Goal: Information Seeking & Learning: Learn about a topic

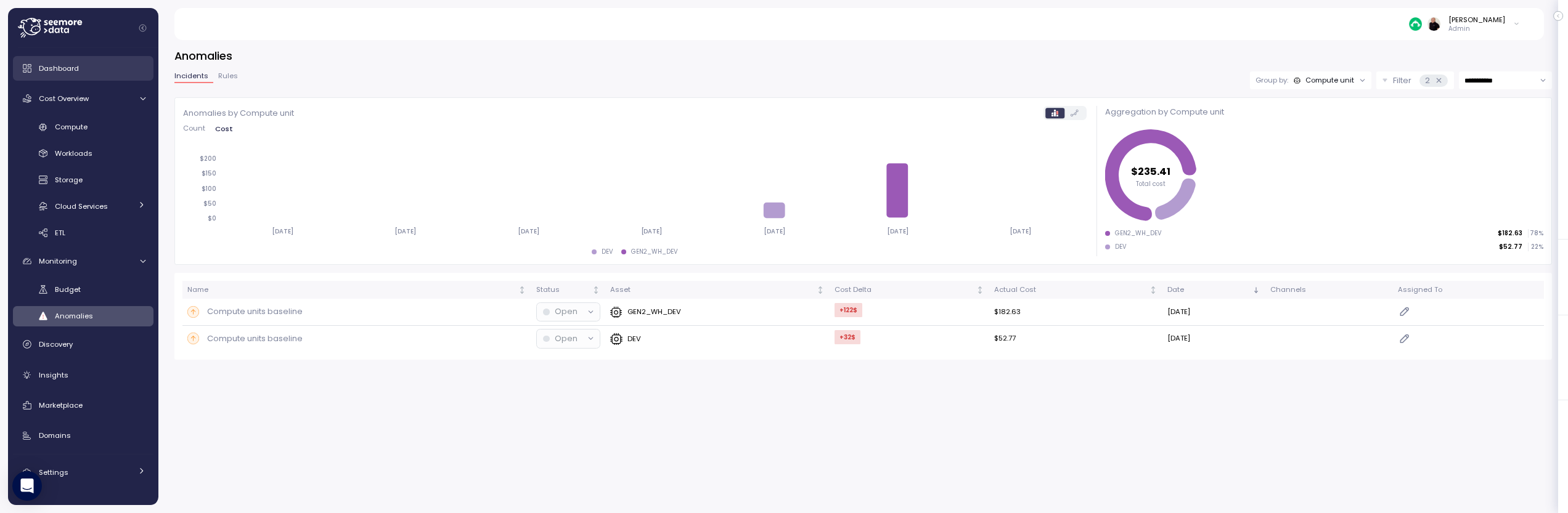
click at [66, 67] on span "Dashboard" at bounding box center [59, 68] width 40 height 10
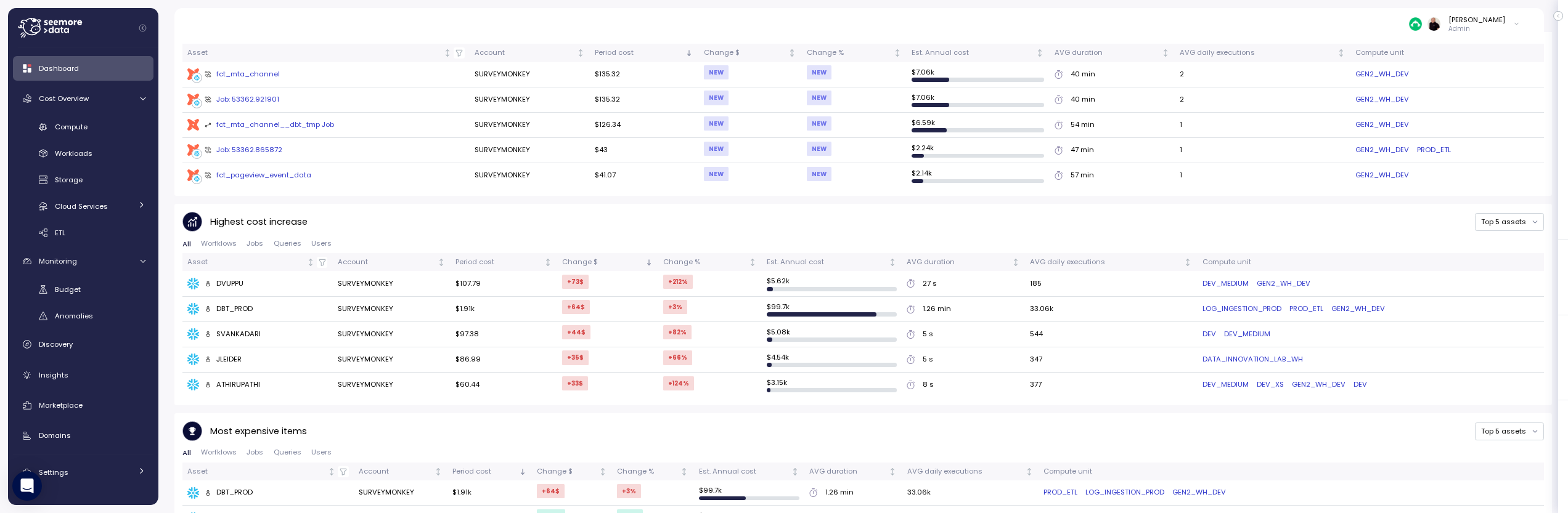
scroll to position [594, 0]
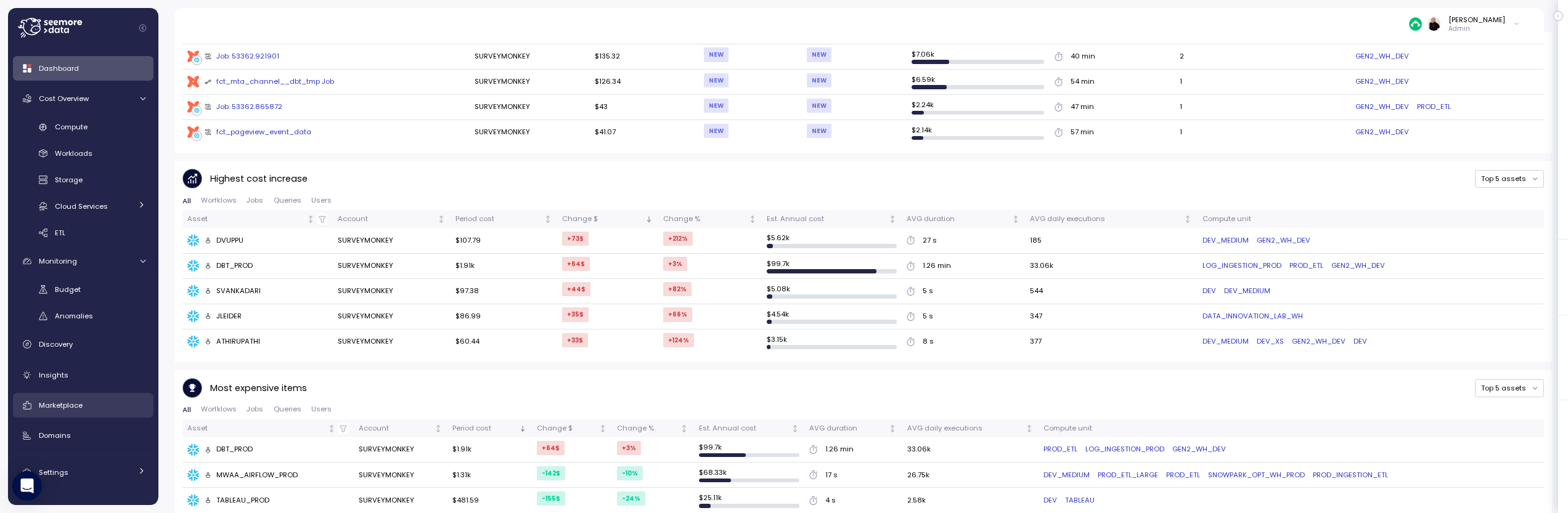
click at [83, 406] on div "Marketplace" at bounding box center [92, 406] width 106 height 13
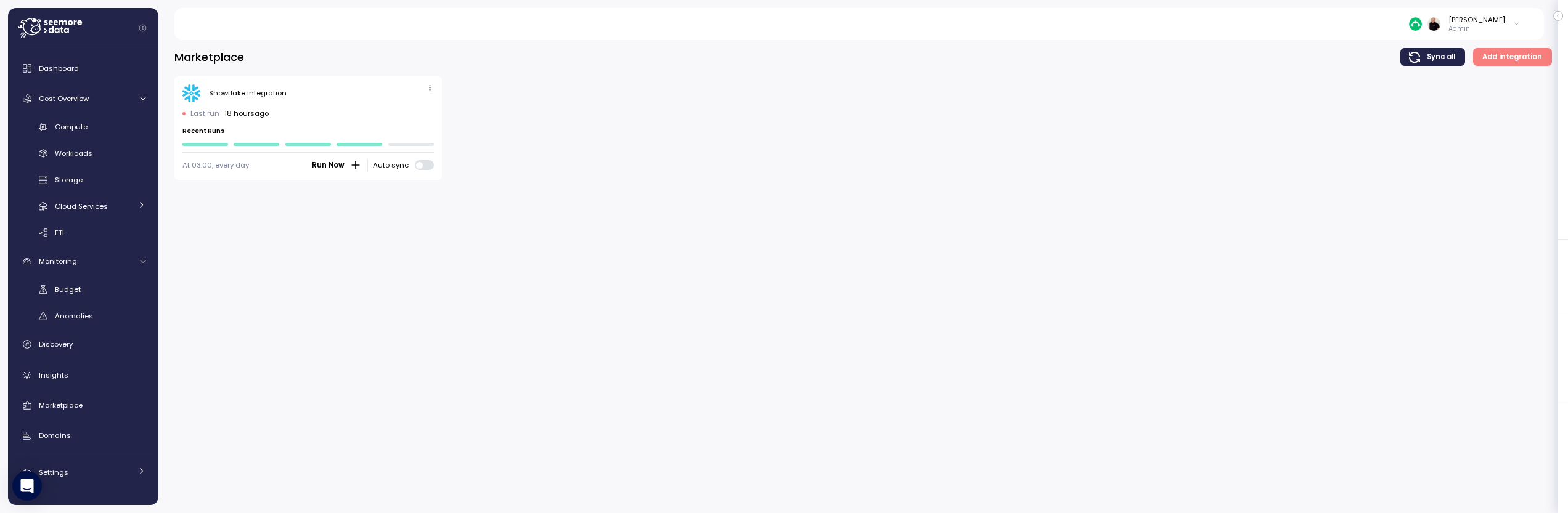
click at [430, 86] on icon "button" at bounding box center [430, 88] width 8 height 8
click at [418, 107] on div "Edit" at bounding box center [417, 110] width 22 height 11
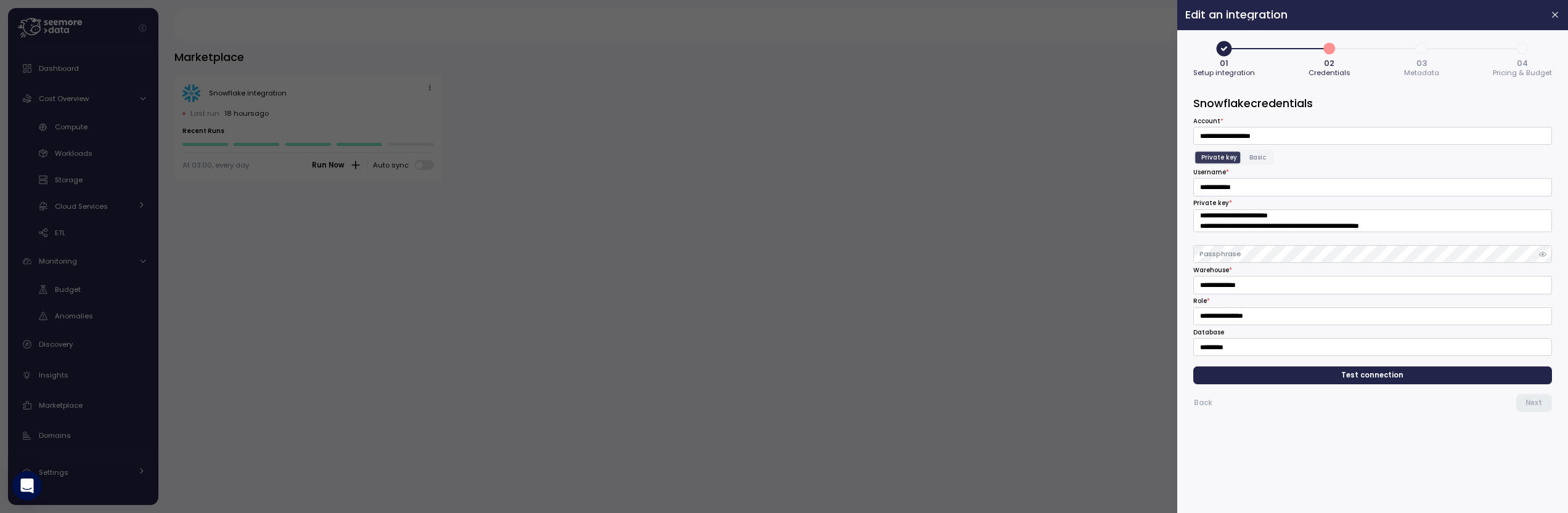
click at [1422, 71] on span "Metadata" at bounding box center [1421, 72] width 35 height 7
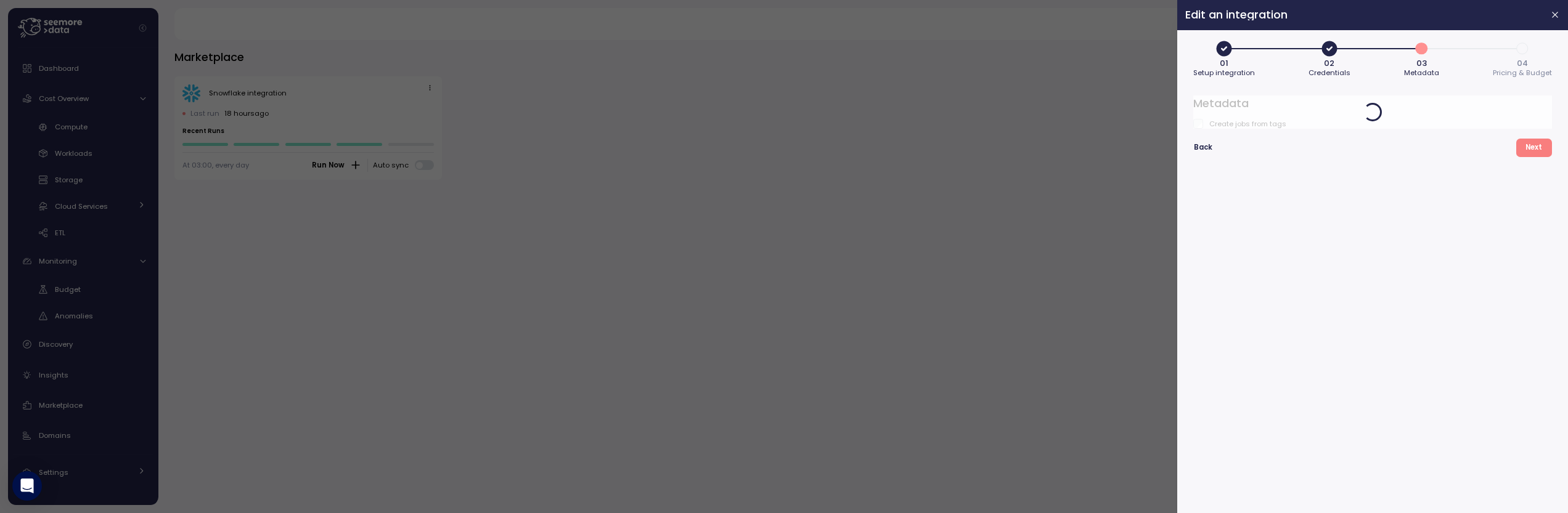
click at [1523, 65] on span "04" at bounding box center [1521, 64] width 11 height 8
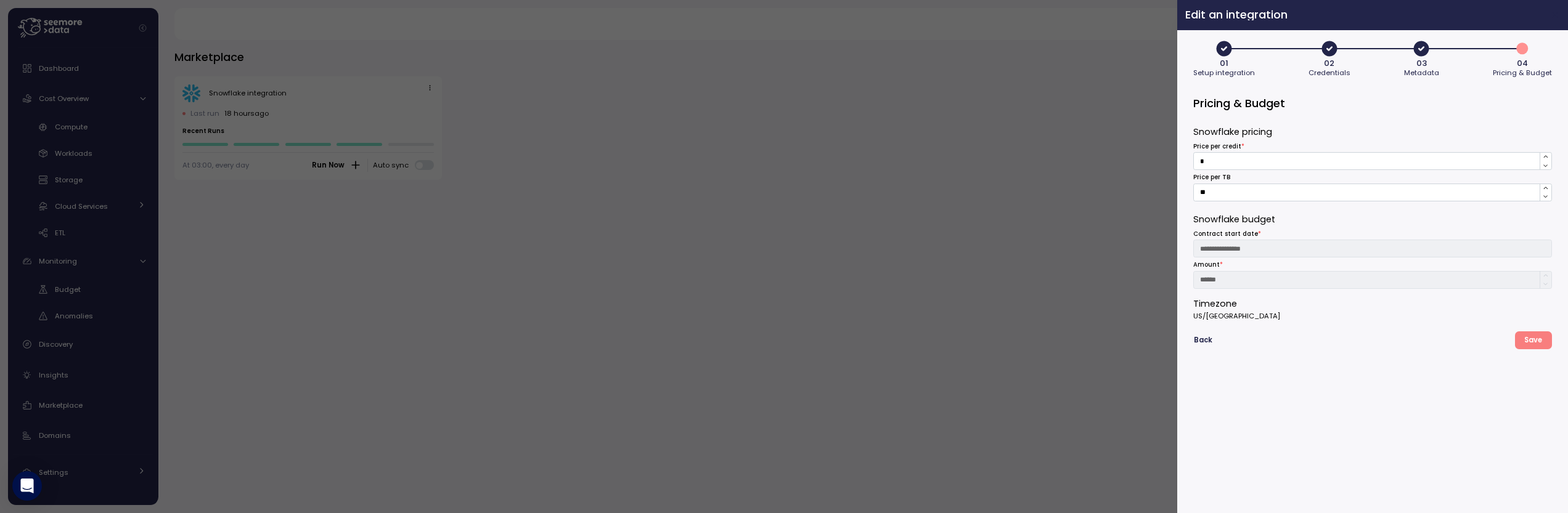
click at [1555, 15] on icon "button" at bounding box center [1555, 16] width 6 height 6
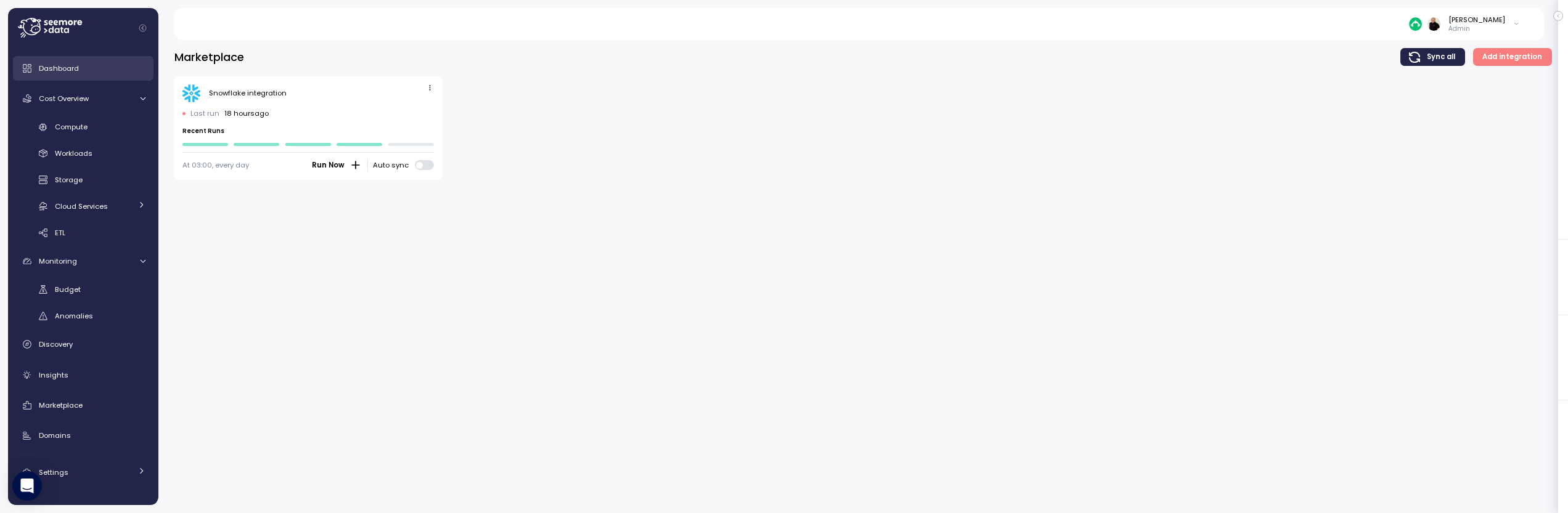
click at [71, 66] on span "Dashboard" at bounding box center [59, 68] width 40 height 10
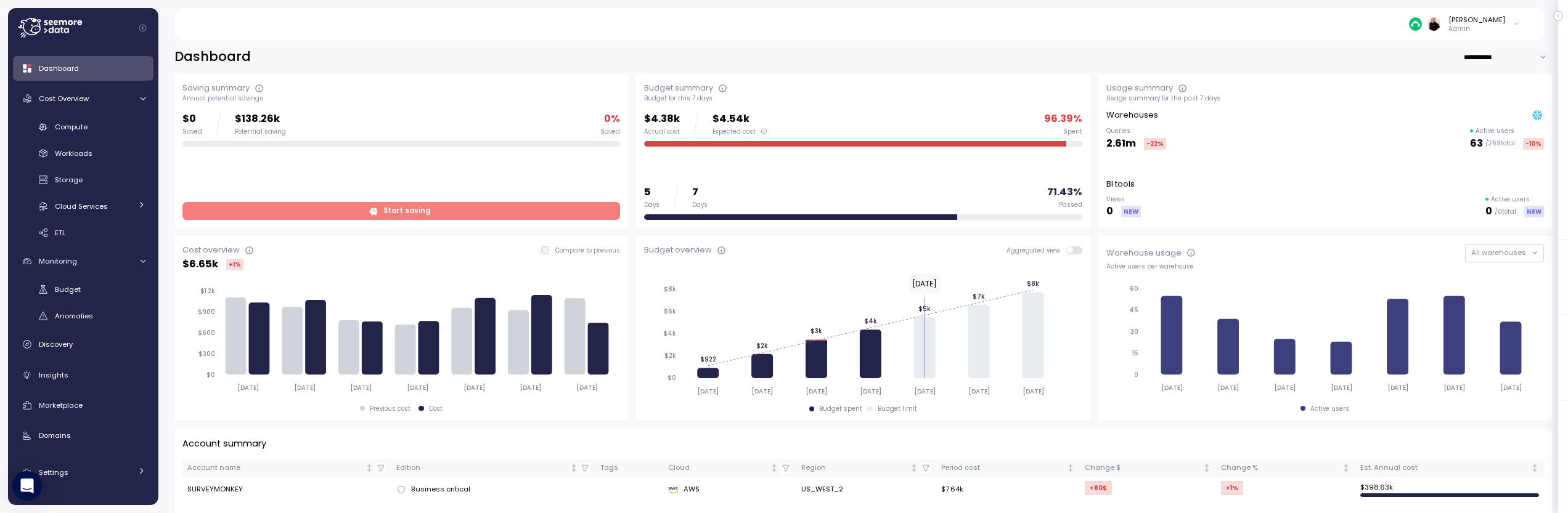
click at [1514, 22] on icon at bounding box center [1516, 23] width 7 height 15
click at [1451, 72] on div "Arch Capital Group" at bounding box center [1460, 69] width 81 height 11
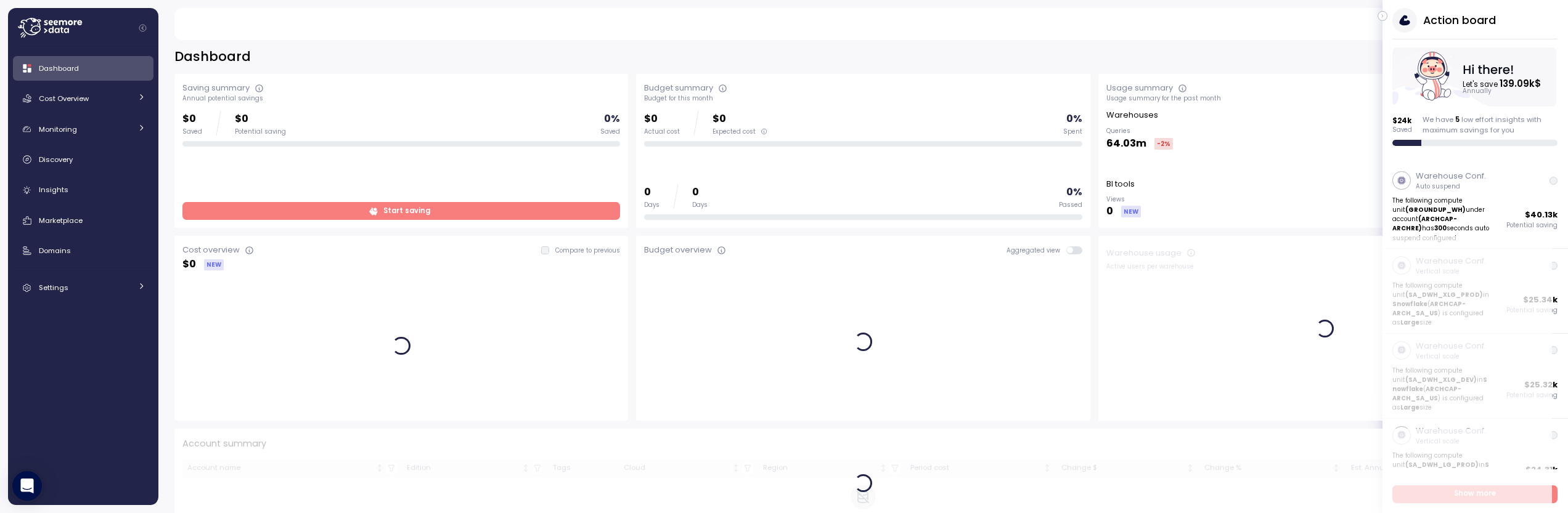
click at [1381, 15] on icon "button" at bounding box center [1381, 16] width 1 height 3
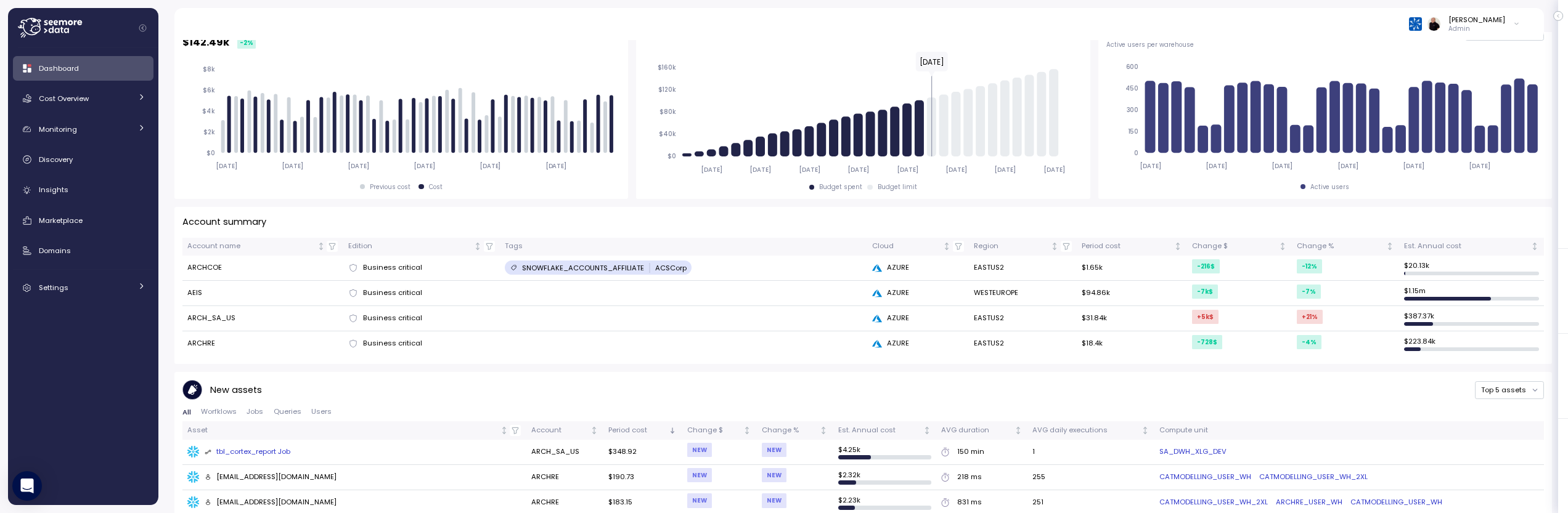
scroll to position [221, 0]
click at [62, 101] on span "Cost Overview" at bounding box center [64, 99] width 50 height 10
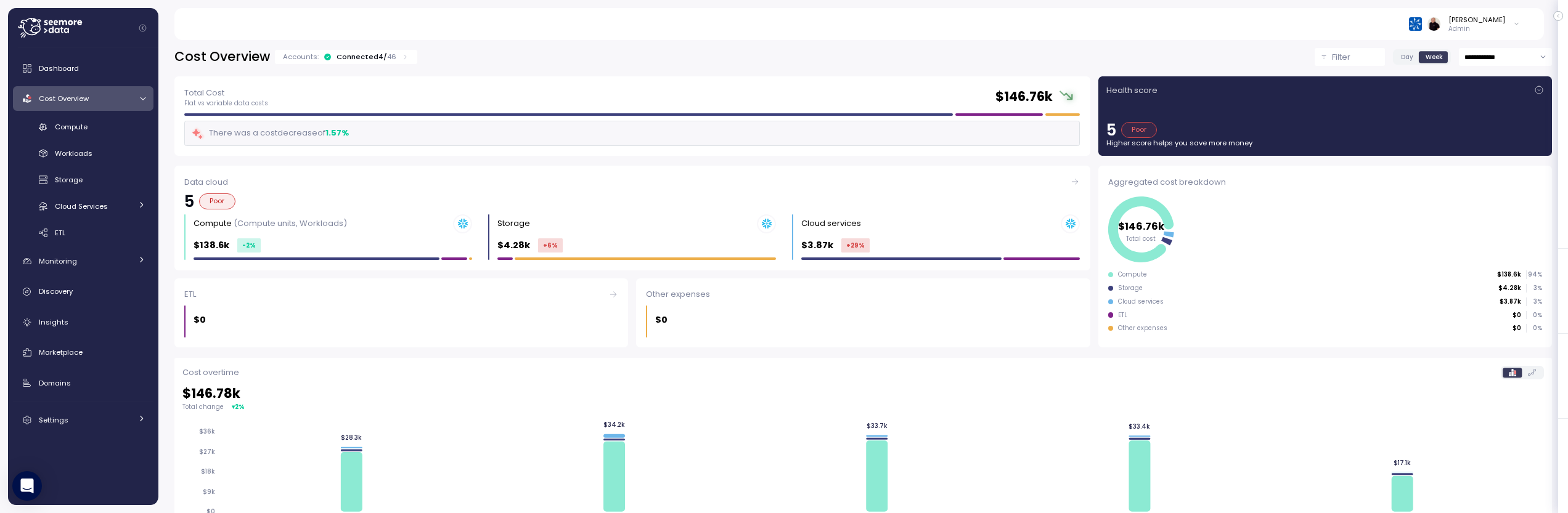
click at [364, 54] on div "Connected 4 / 46" at bounding box center [365, 57] width 60 height 10
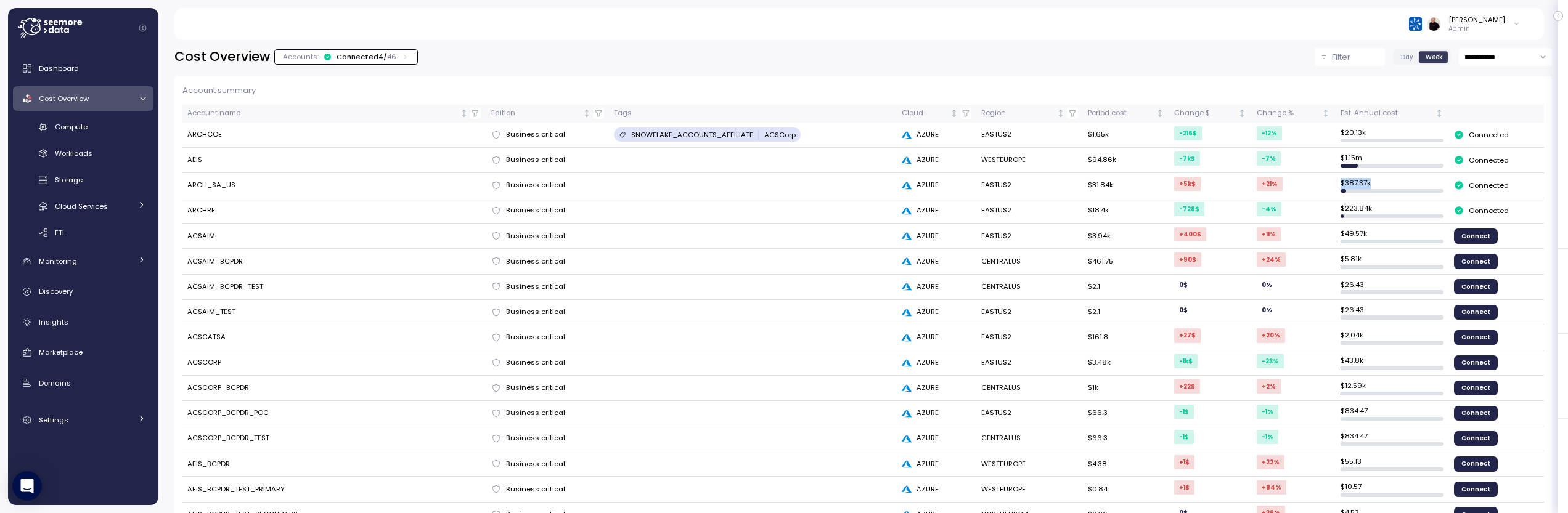
drag, startPoint x: 1368, startPoint y: 183, endPoint x: 1332, endPoint y: 182, distance: 36.0
click at [1335, 182] on td "$ 387.37k" at bounding box center [1391, 186] width 113 height 25
click at [210, 186] on td "ARCH_SA_US" at bounding box center [334, 186] width 304 height 25
drag, startPoint x: 188, startPoint y: 185, endPoint x: 260, endPoint y: 183, distance: 72.0
click at [260, 183] on td "ARCH_SA_US" at bounding box center [334, 186] width 304 height 25
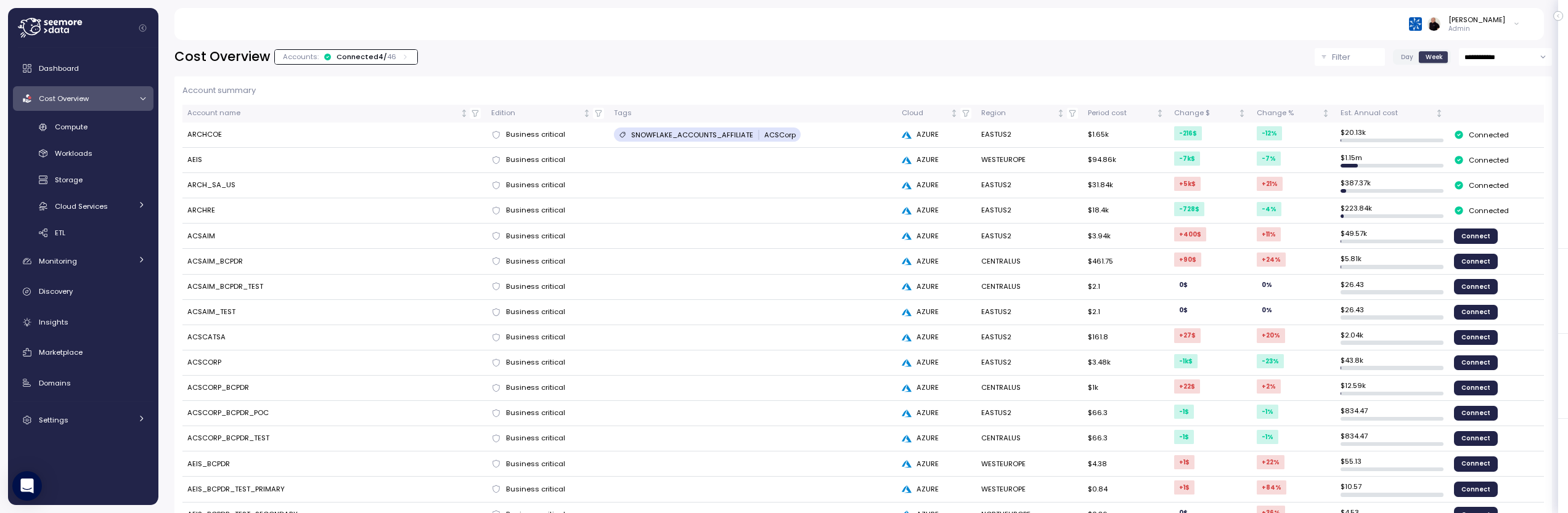
click at [376, 53] on div "Connected 4 / 46" at bounding box center [365, 57] width 60 height 10
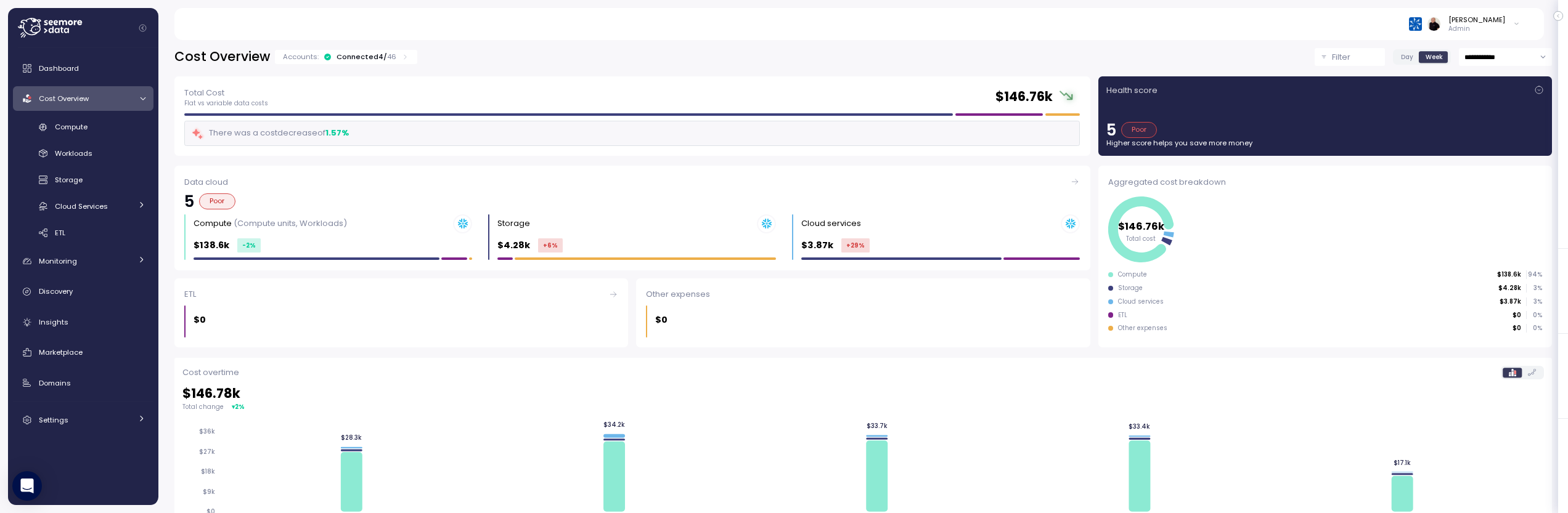
click at [1349, 49] on button "Filter" at bounding box center [1349, 57] width 70 height 18
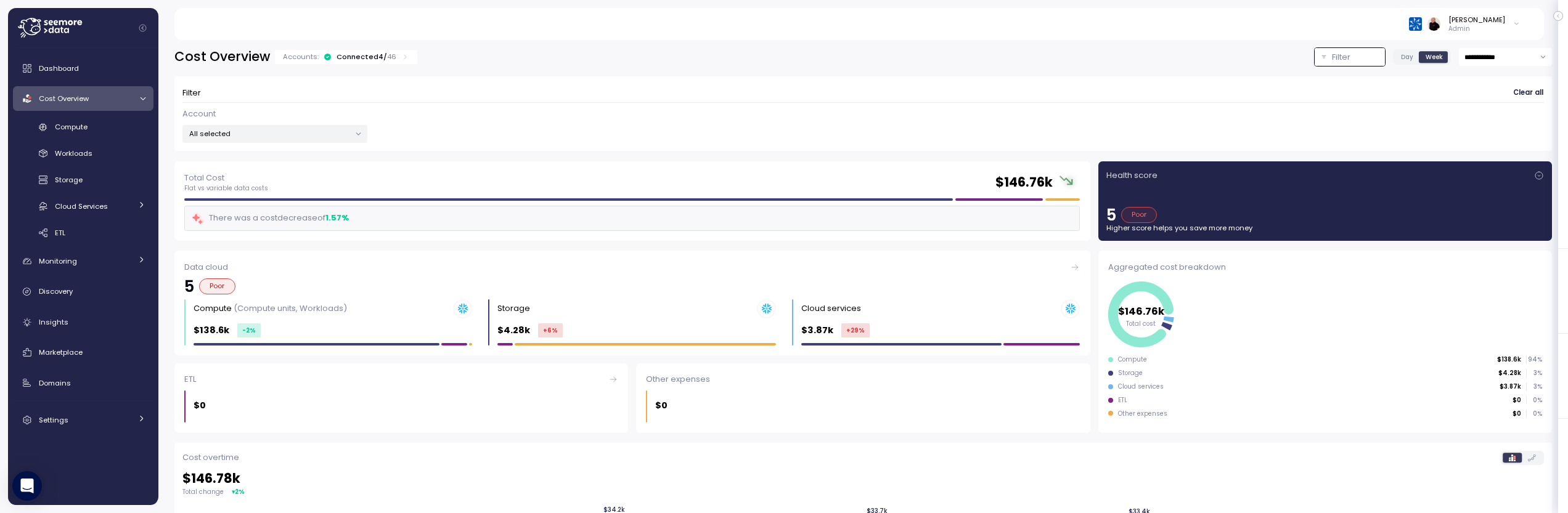
click at [293, 129] on p "All selected" at bounding box center [270, 134] width 161 height 10
click at [315, 263] on button "only" at bounding box center [311, 264] width 29 height 15
click at [497, 131] on div "Account 1 out of 4 selected" at bounding box center [863, 125] width 1361 height 36
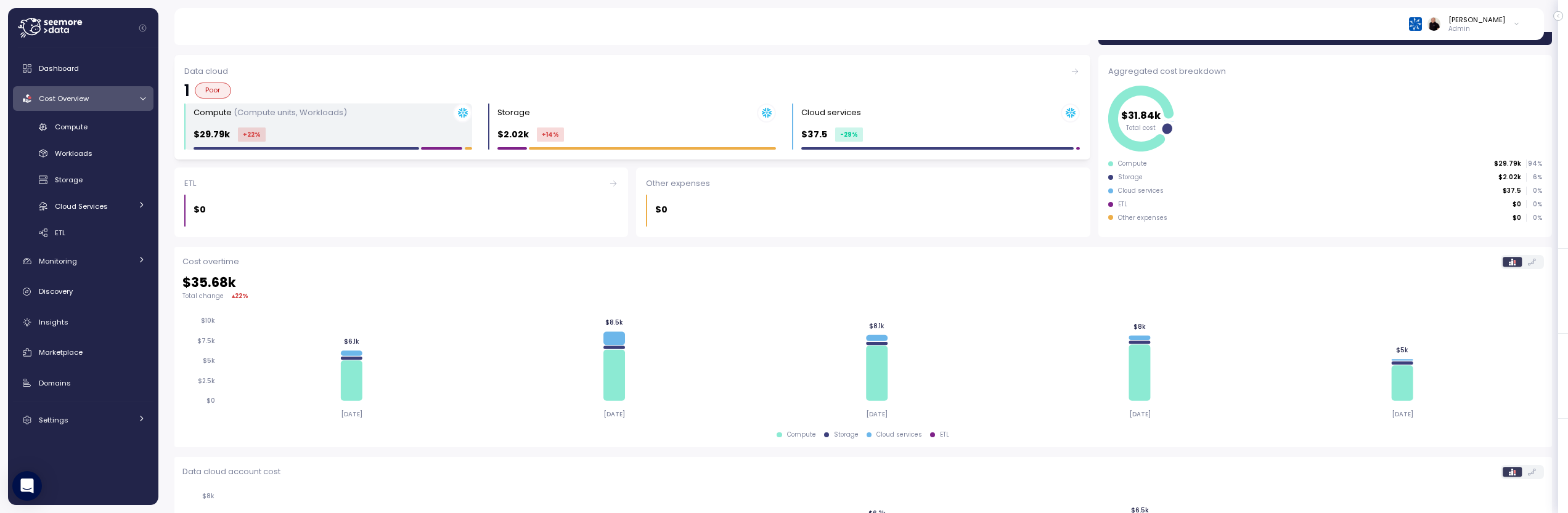
scroll to position [213, 0]
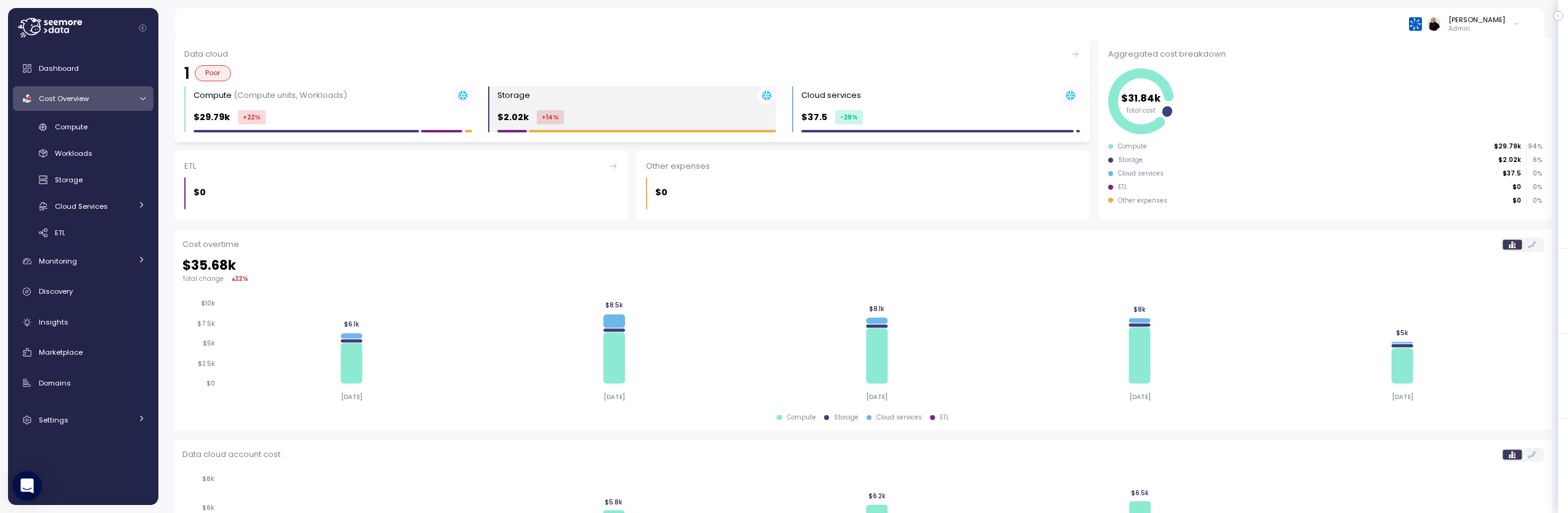
click at [620, 107] on div "Storage $2.02k +14 %" at bounding box center [636, 108] width 278 height 46
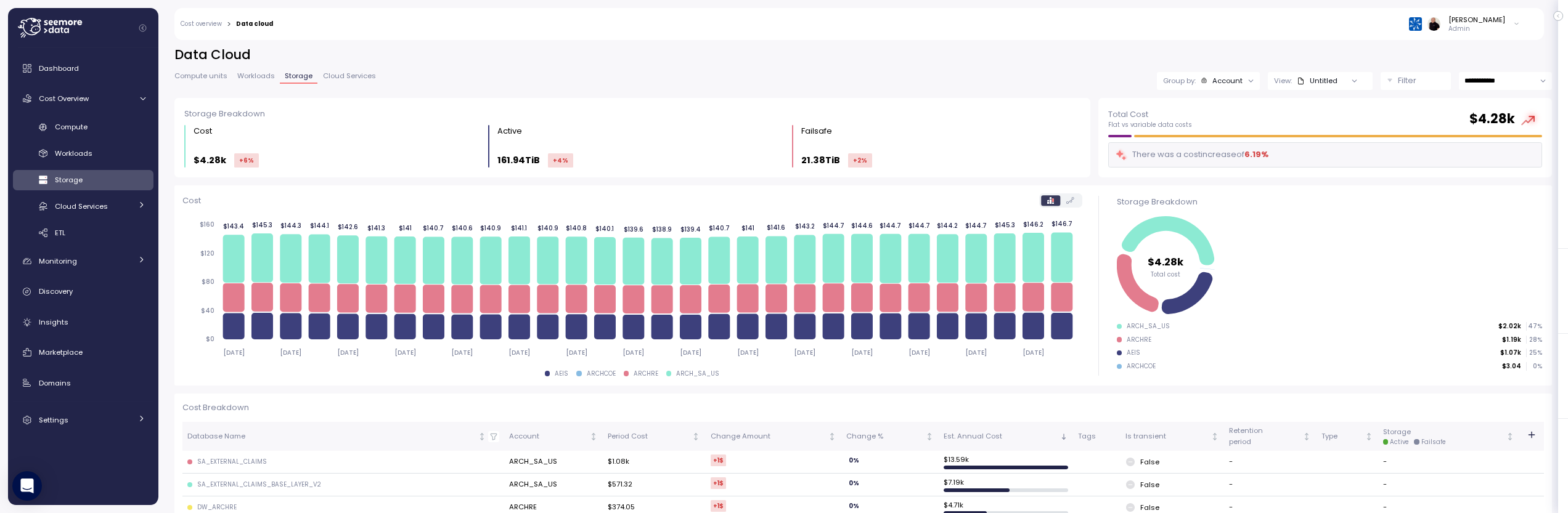
scroll to position [3, 0]
click at [341, 72] on span "Cloud Services" at bounding box center [350, 75] width 53 height 7
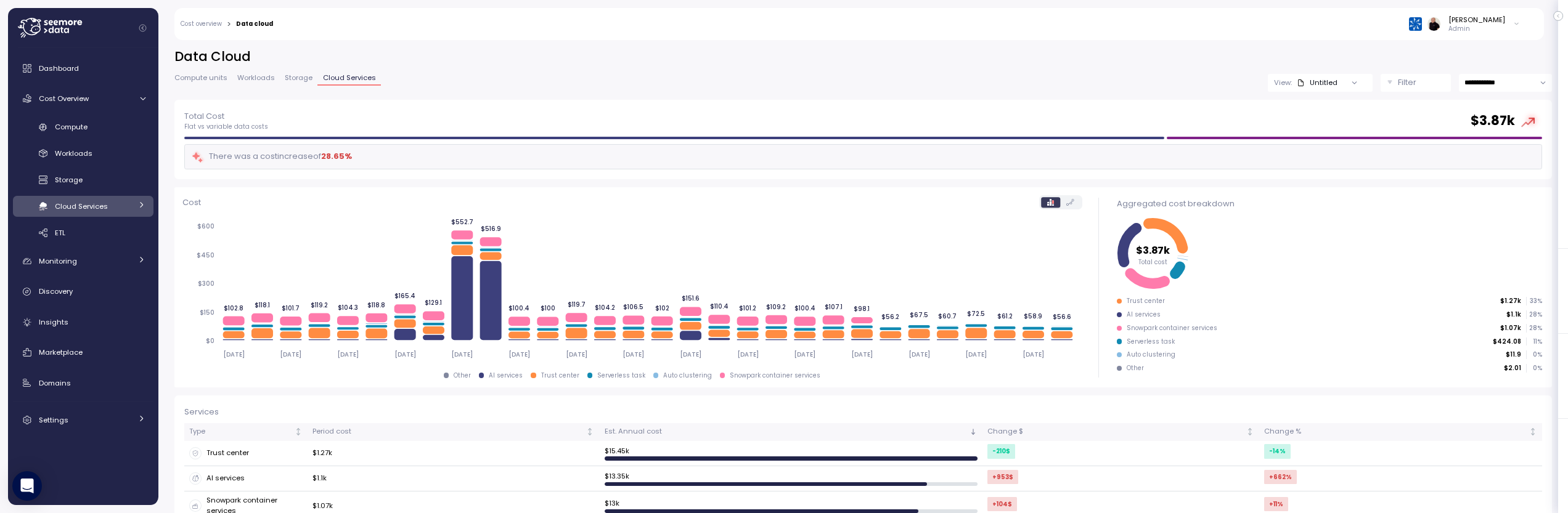
click at [1481, 82] on input "**********" at bounding box center [1504, 83] width 93 height 18
click at [1481, 192] on span "Last 6 months" at bounding box center [1481, 192] width 51 height 11
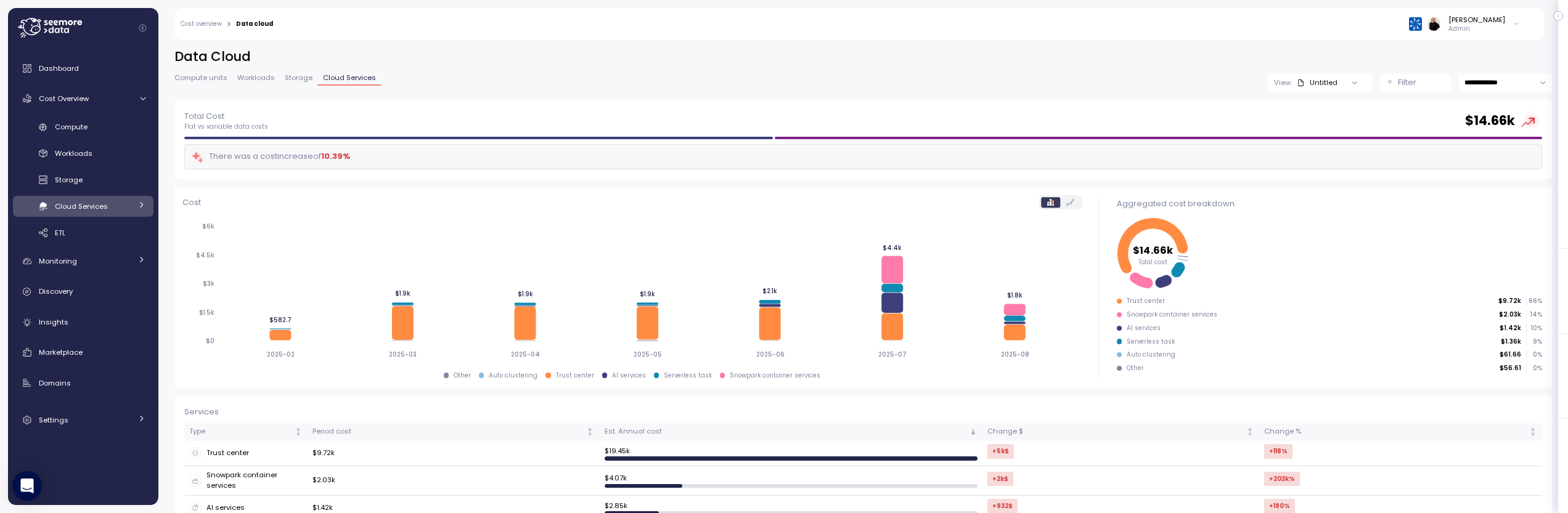
click at [1493, 81] on input "**********" at bounding box center [1504, 83] width 93 height 18
click at [1474, 169] on span "Last 30 days" at bounding box center [1478, 174] width 46 height 11
type input "**********"
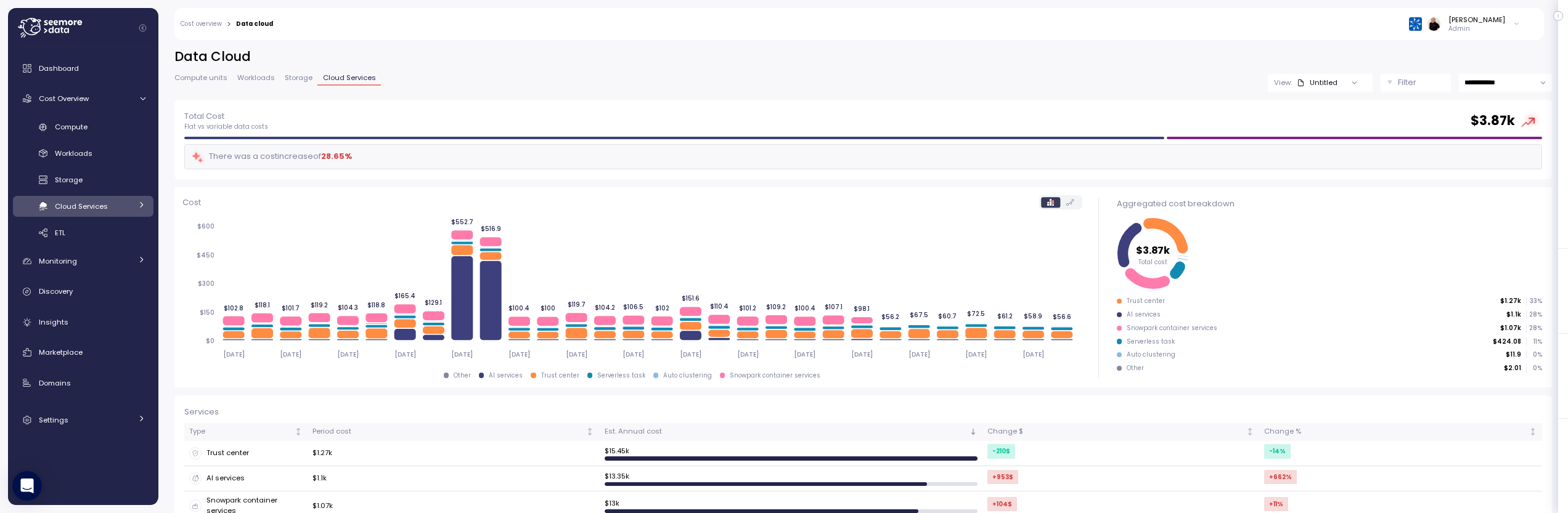
click at [202, 77] on span "Compute units" at bounding box center [201, 77] width 53 height 7
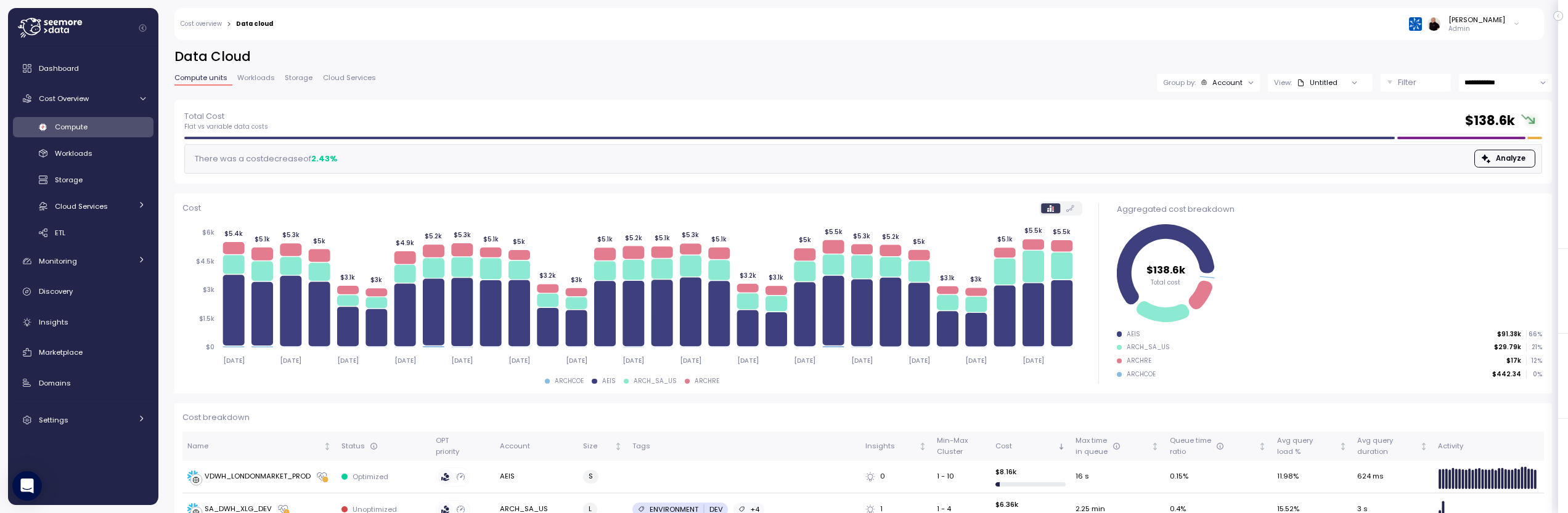
click at [1406, 83] on div "Filter" at bounding box center [1421, 82] width 47 height 13
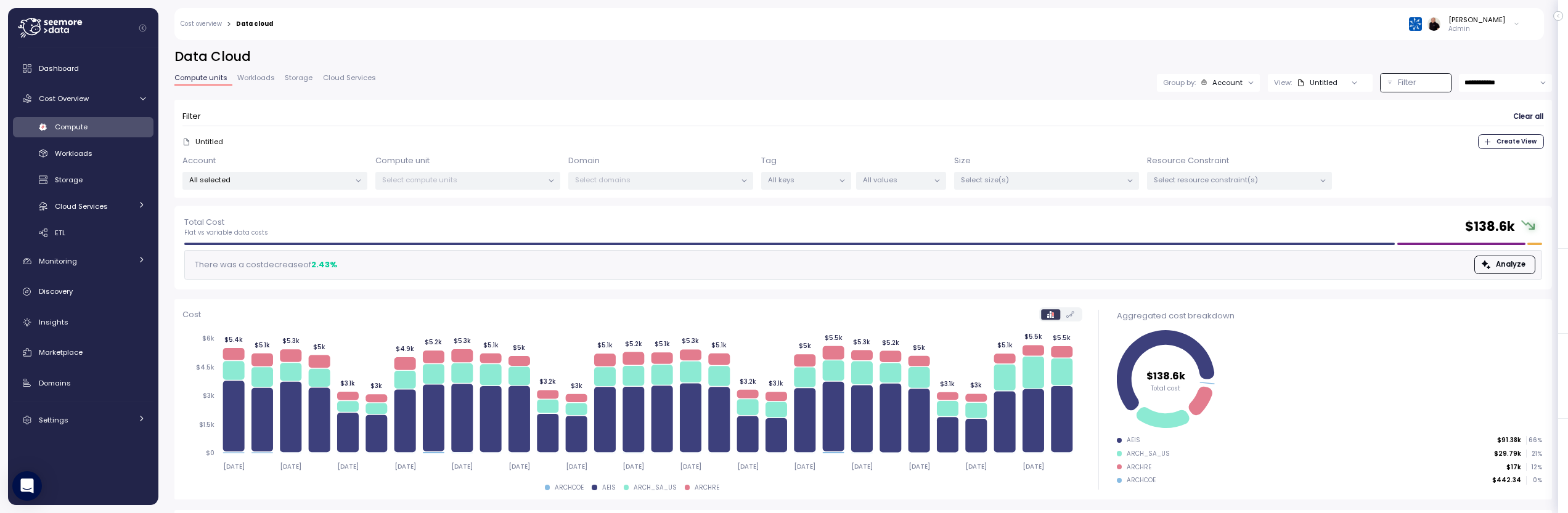
click at [239, 179] on p "All selected" at bounding box center [270, 180] width 161 height 10
click at [313, 309] on span "only" at bounding box center [311, 311] width 15 height 14
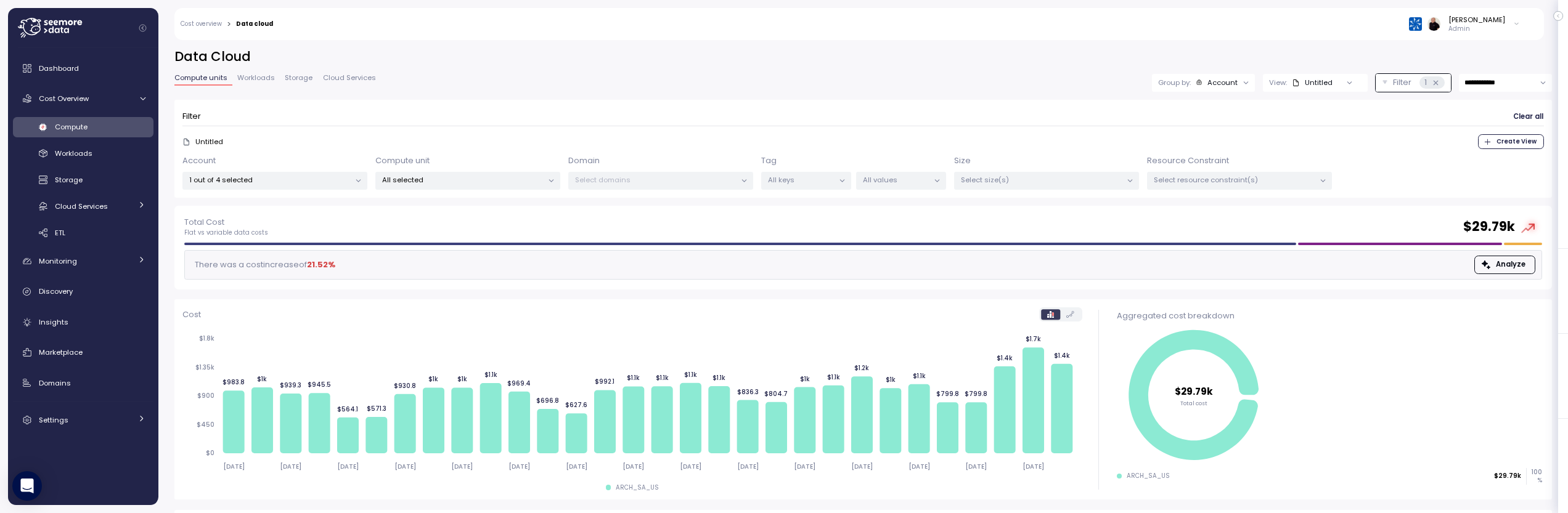
click at [1510, 142] on span "Create View" at bounding box center [1515, 142] width 40 height 14
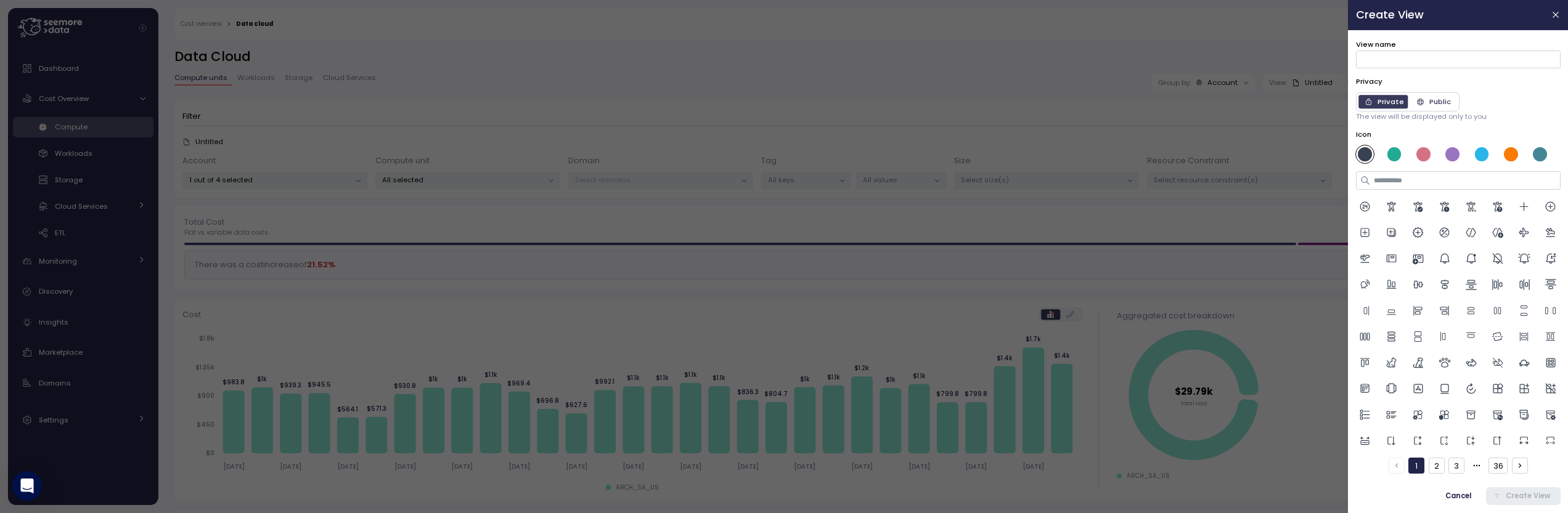
click at [1275, 45] on div at bounding box center [784, 256] width 1568 height 513
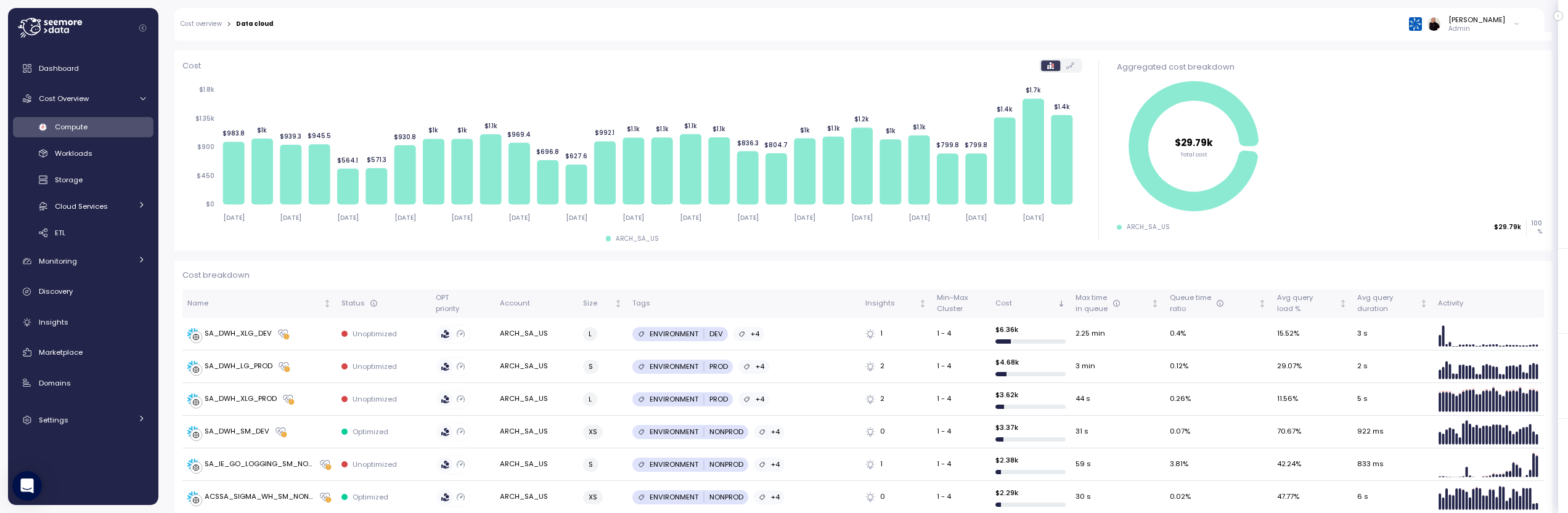
scroll to position [337, 0]
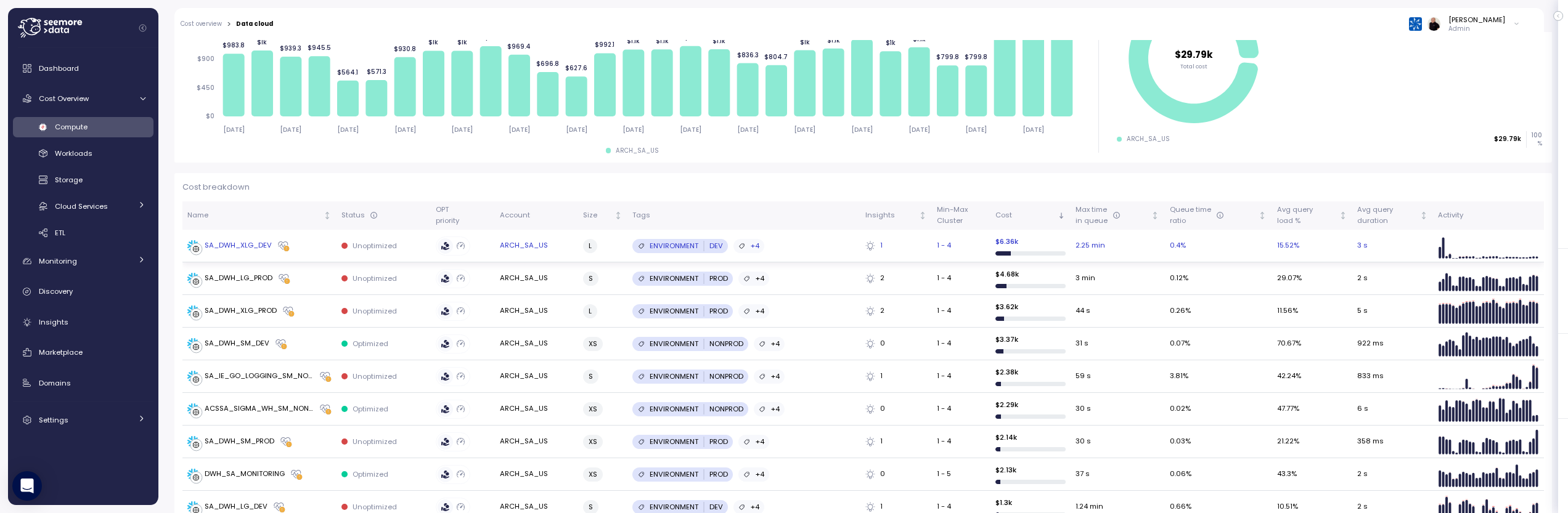
click at [233, 244] on div "SA_DWH_XLG_DEV" at bounding box center [237, 245] width 67 height 11
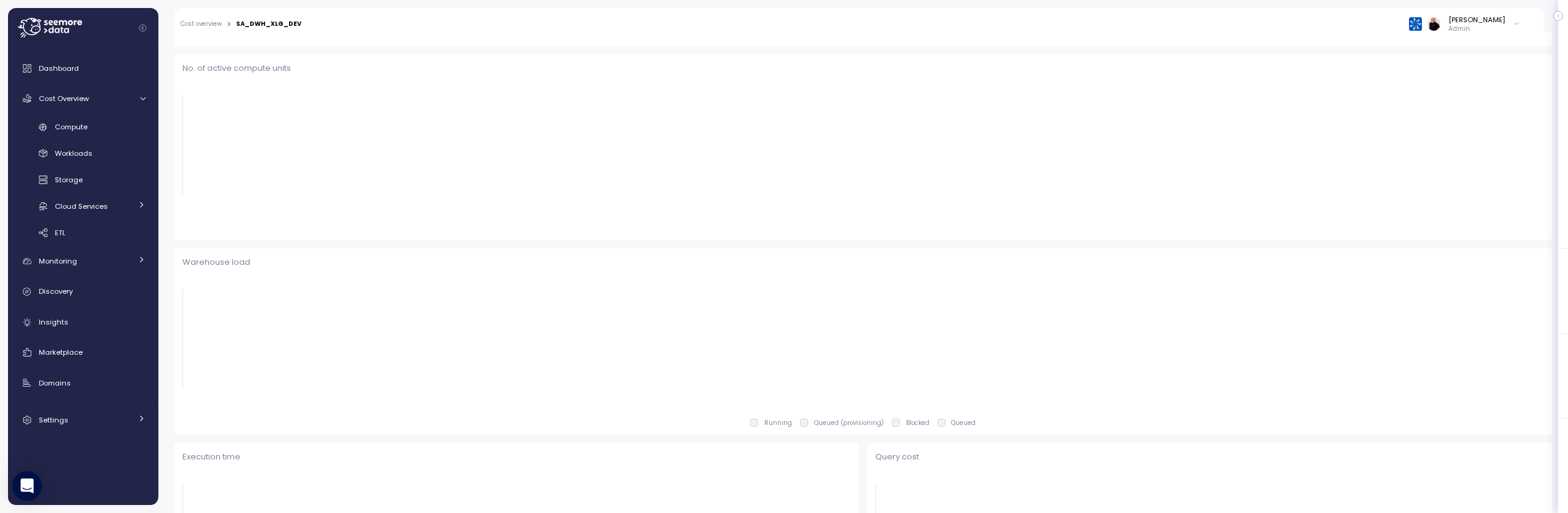
scroll to position [338, 0]
